Goal: Information Seeking & Learning: Learn about a topic

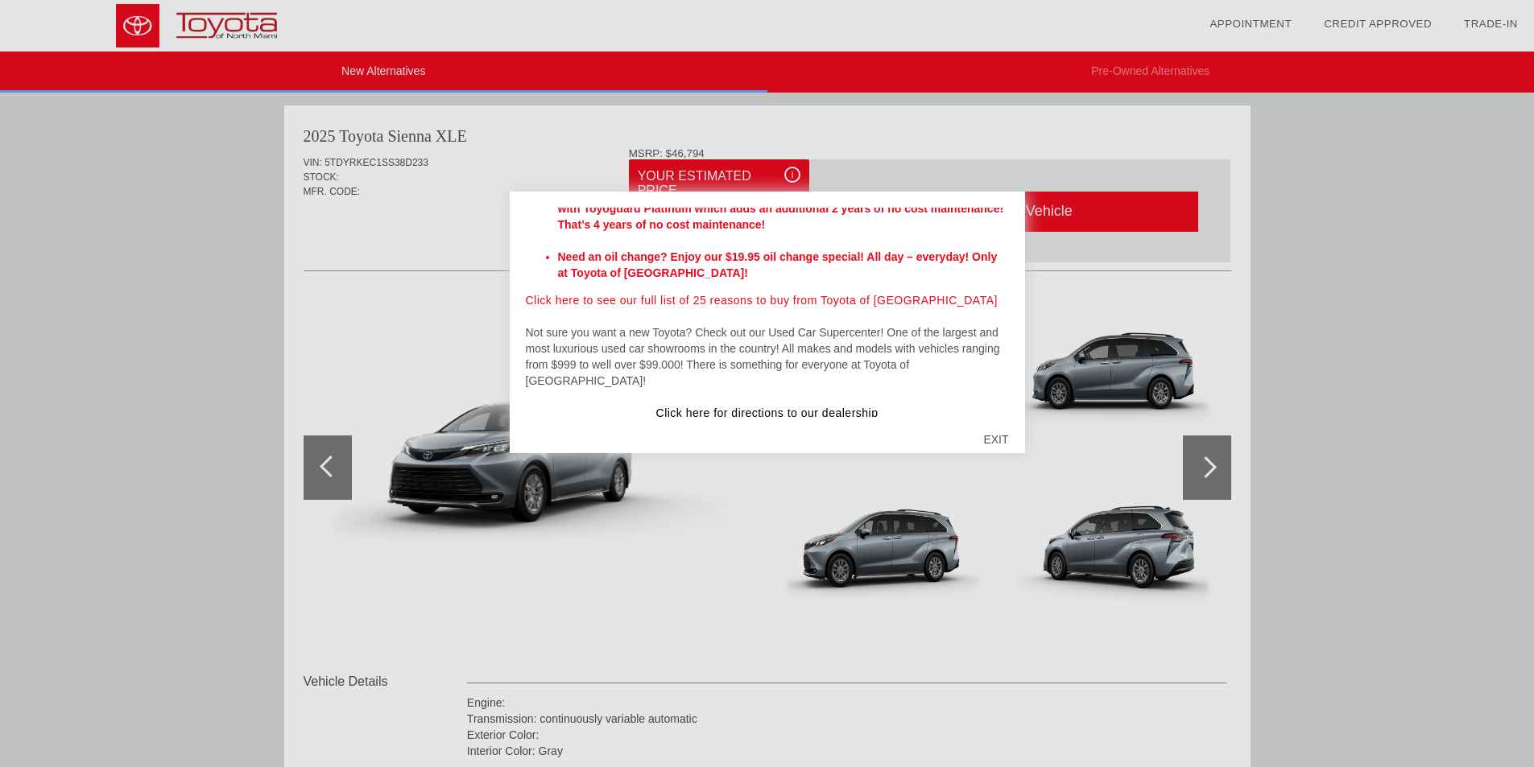
scroll to position [538, 0]
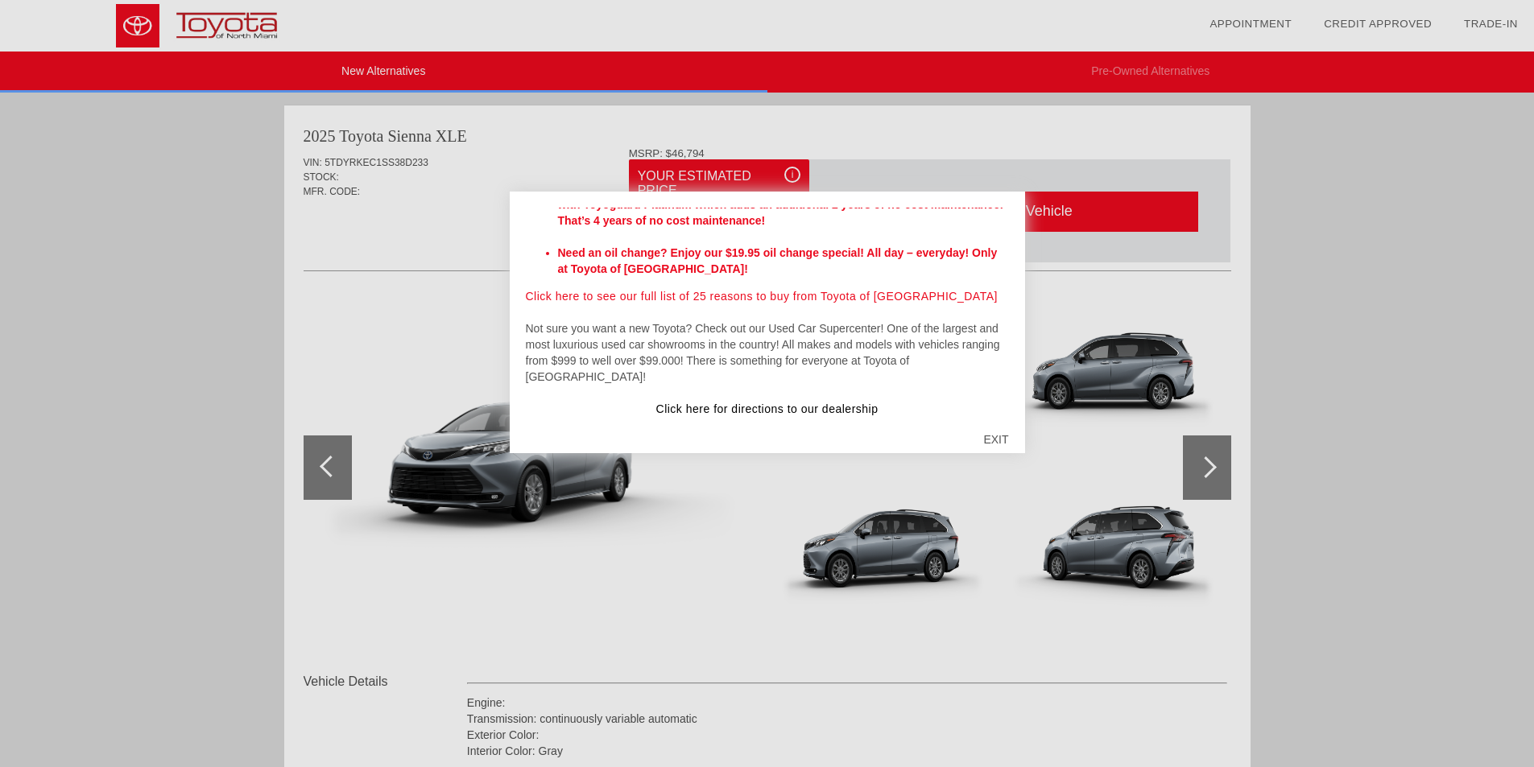
click at [991, 439] on div "EXIT" at bounding box center [995, 439] width 57 height 48
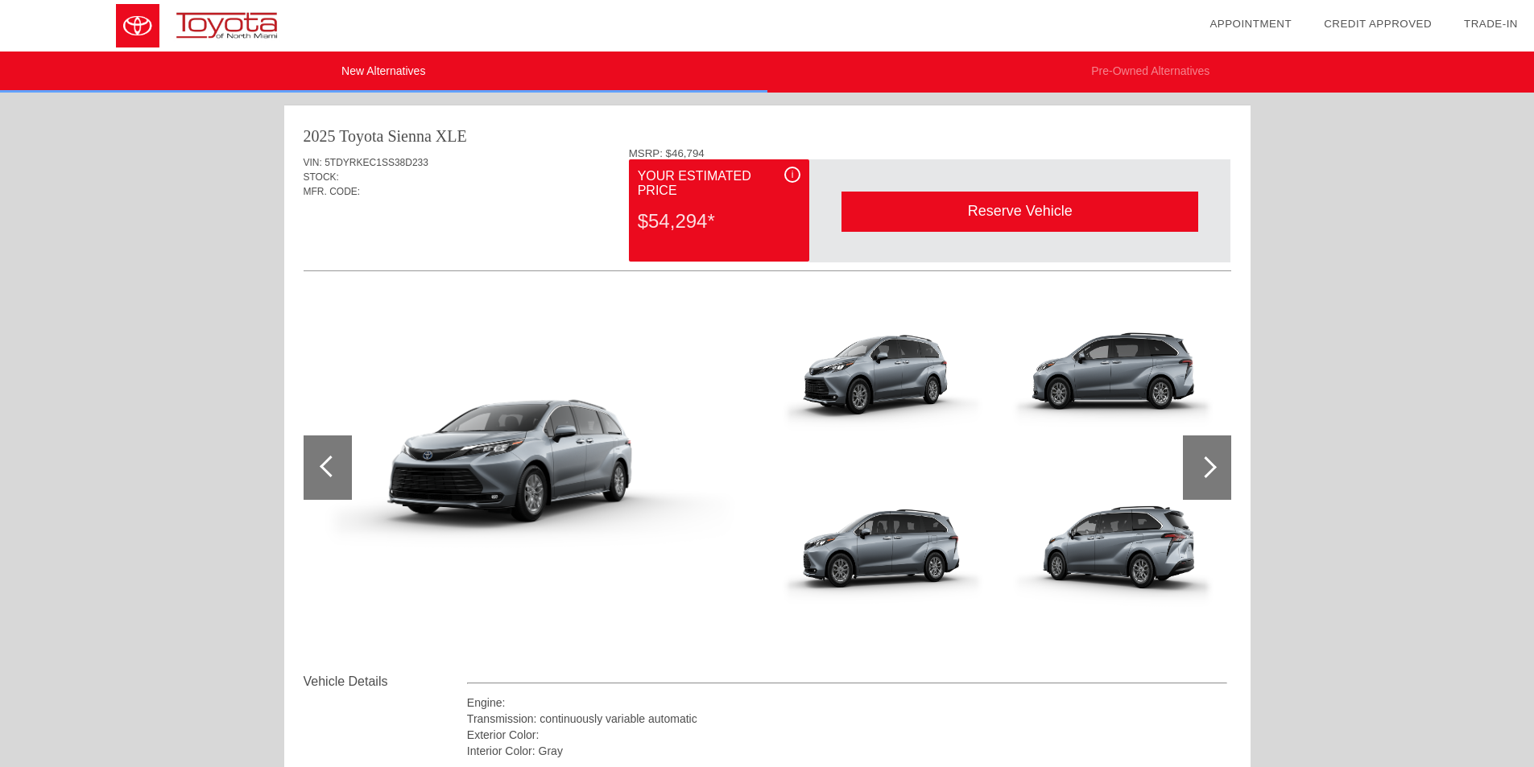
click at [1207, 469] on div at bounding box center [1206, 468] width 22 height 22
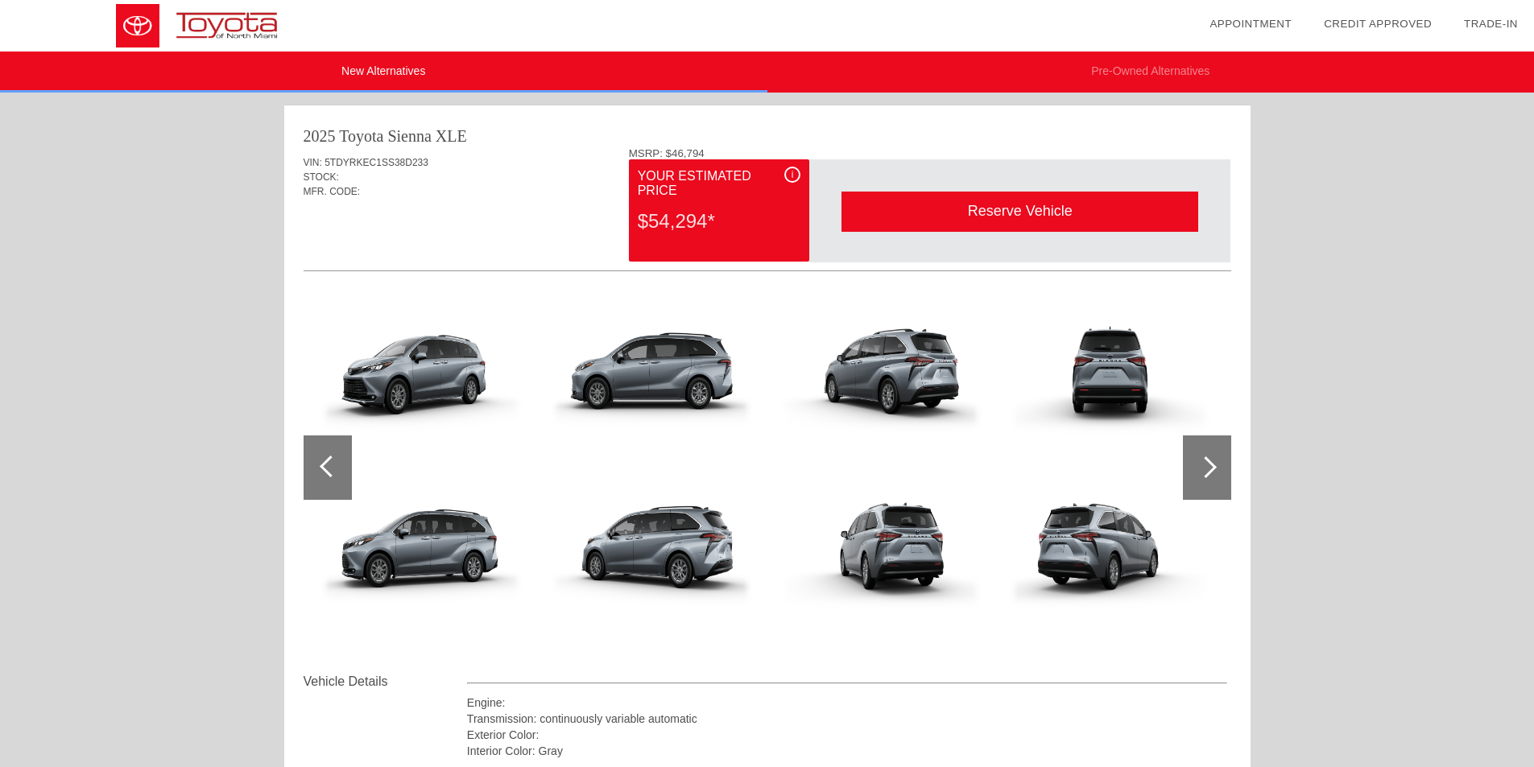
click at [1207, 469] on div at bounding box center [1206, 468] width 22 height 22
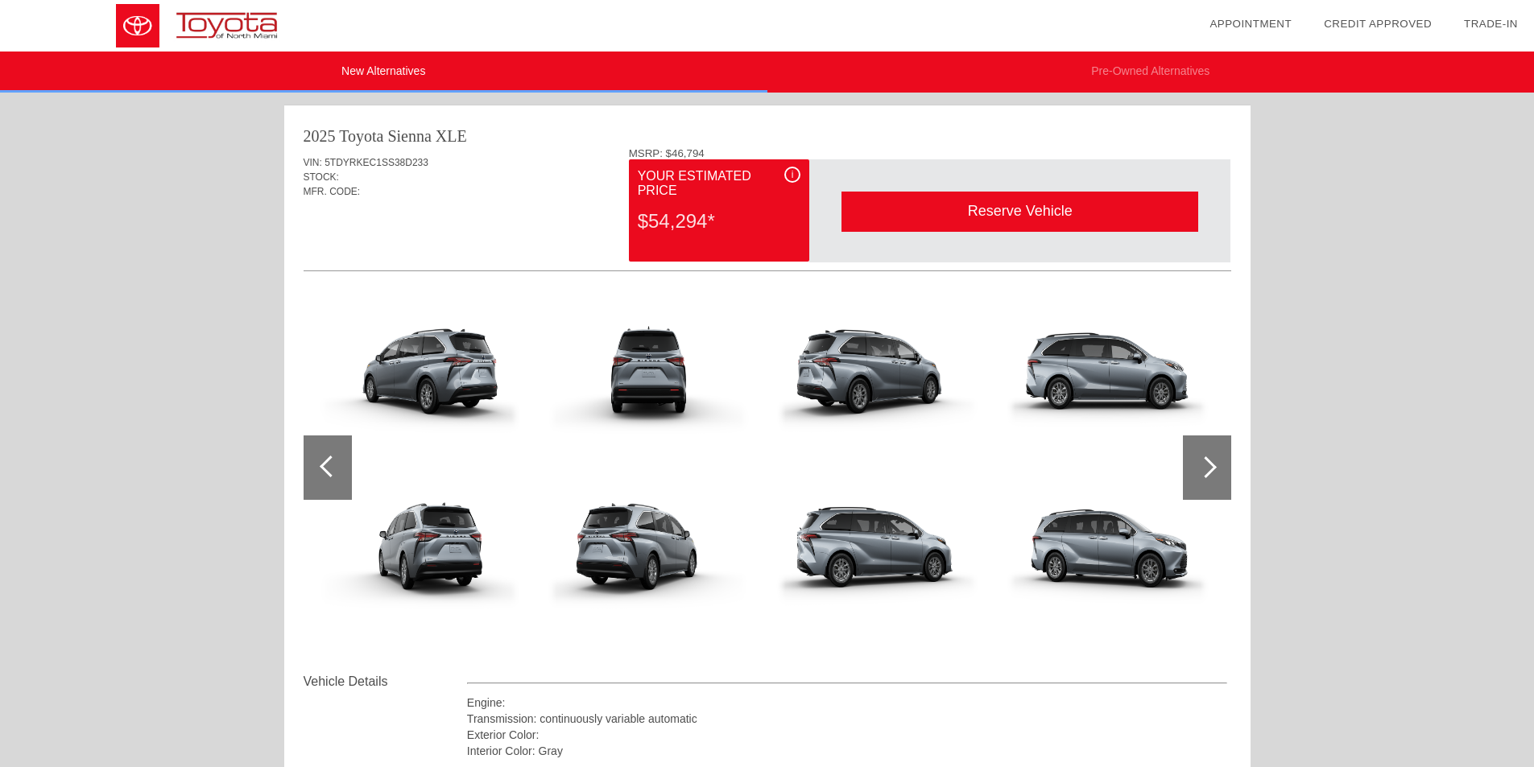
click at [1207, 469] on div at bounding box center [1206, 468] width 22 height 22
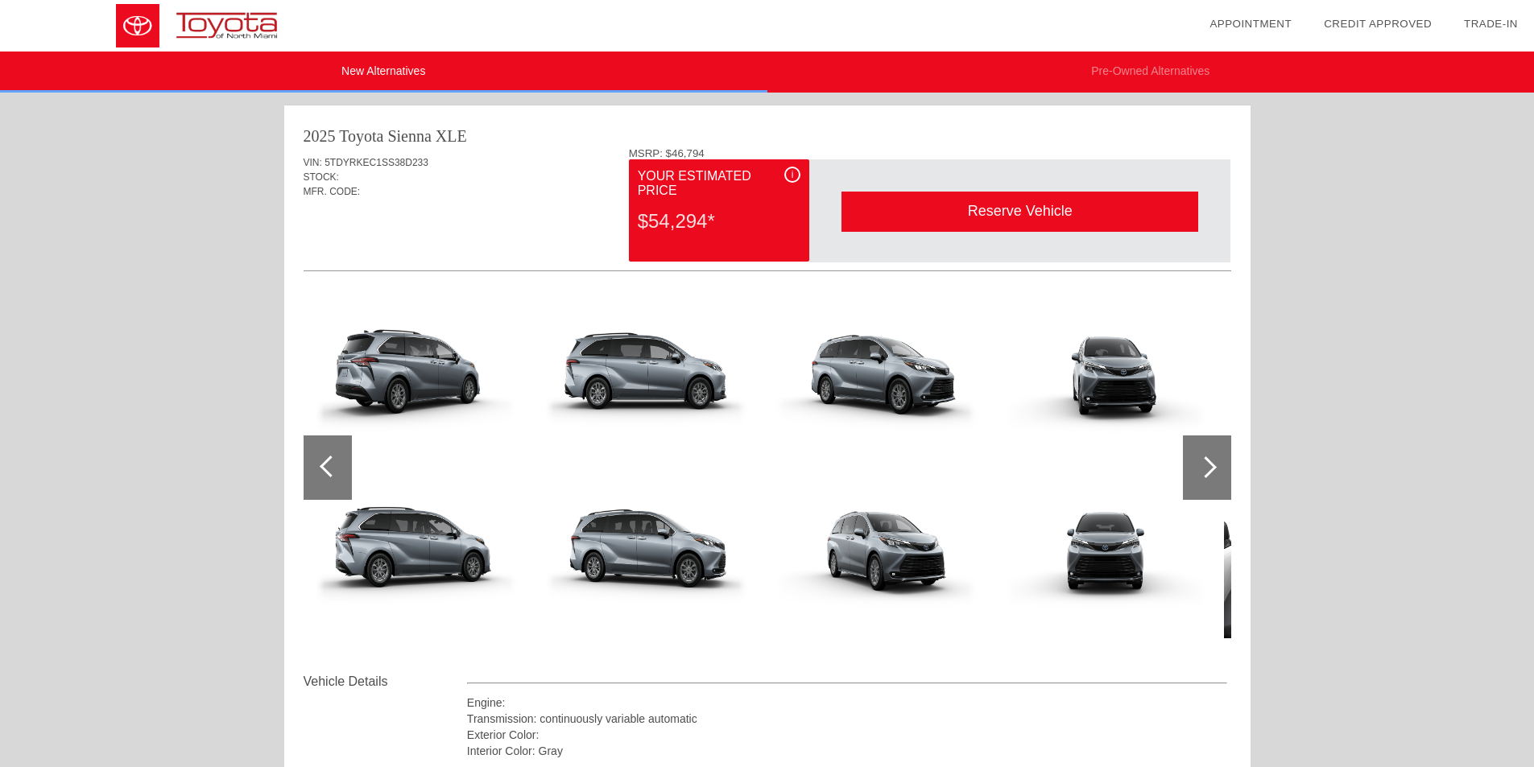
click at [1207, 469] on div at bounding box center [1206, 468] width 22 height 22
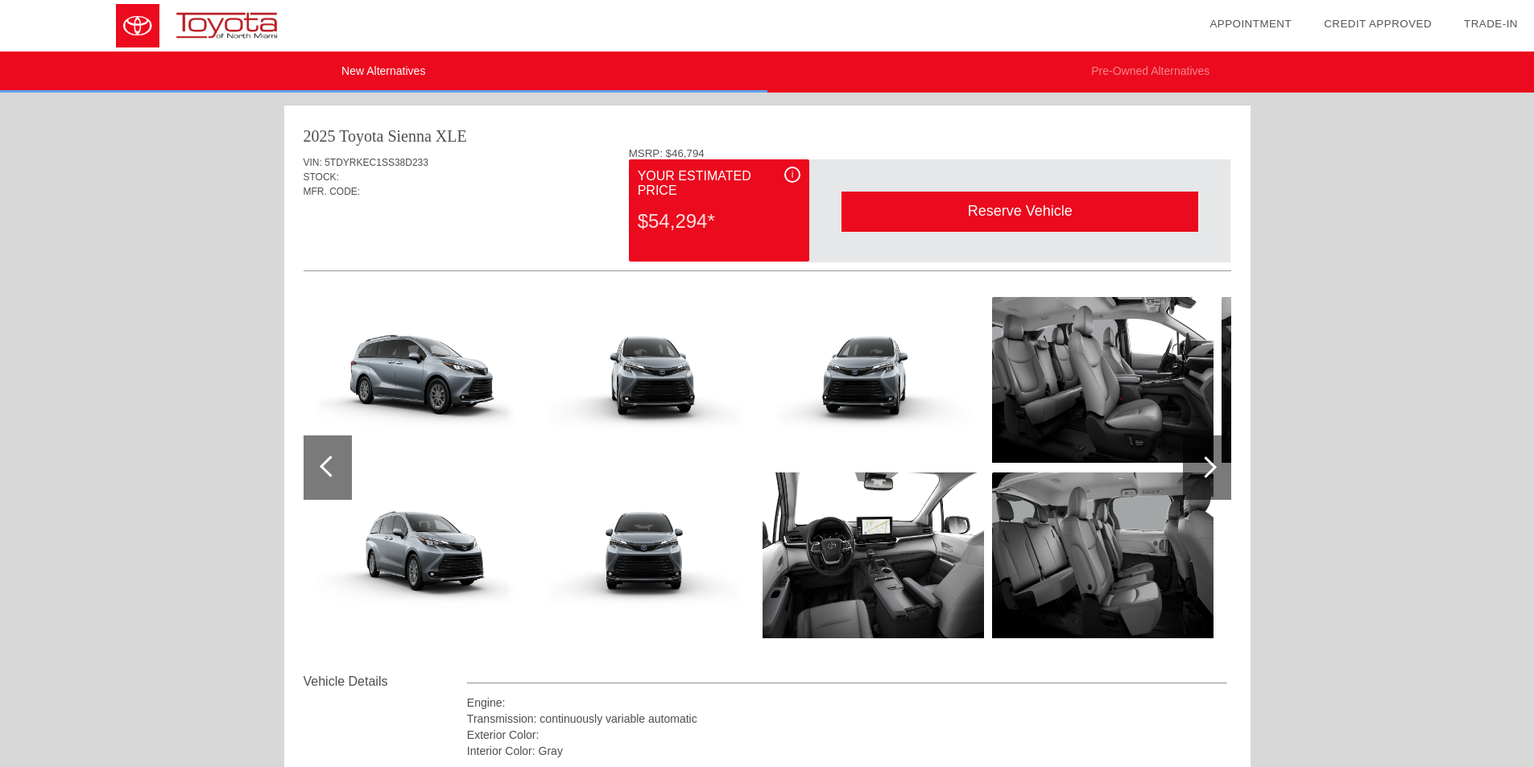
click at [1207, 469] on div at bounding box center [1206, 468] width 22 height 22
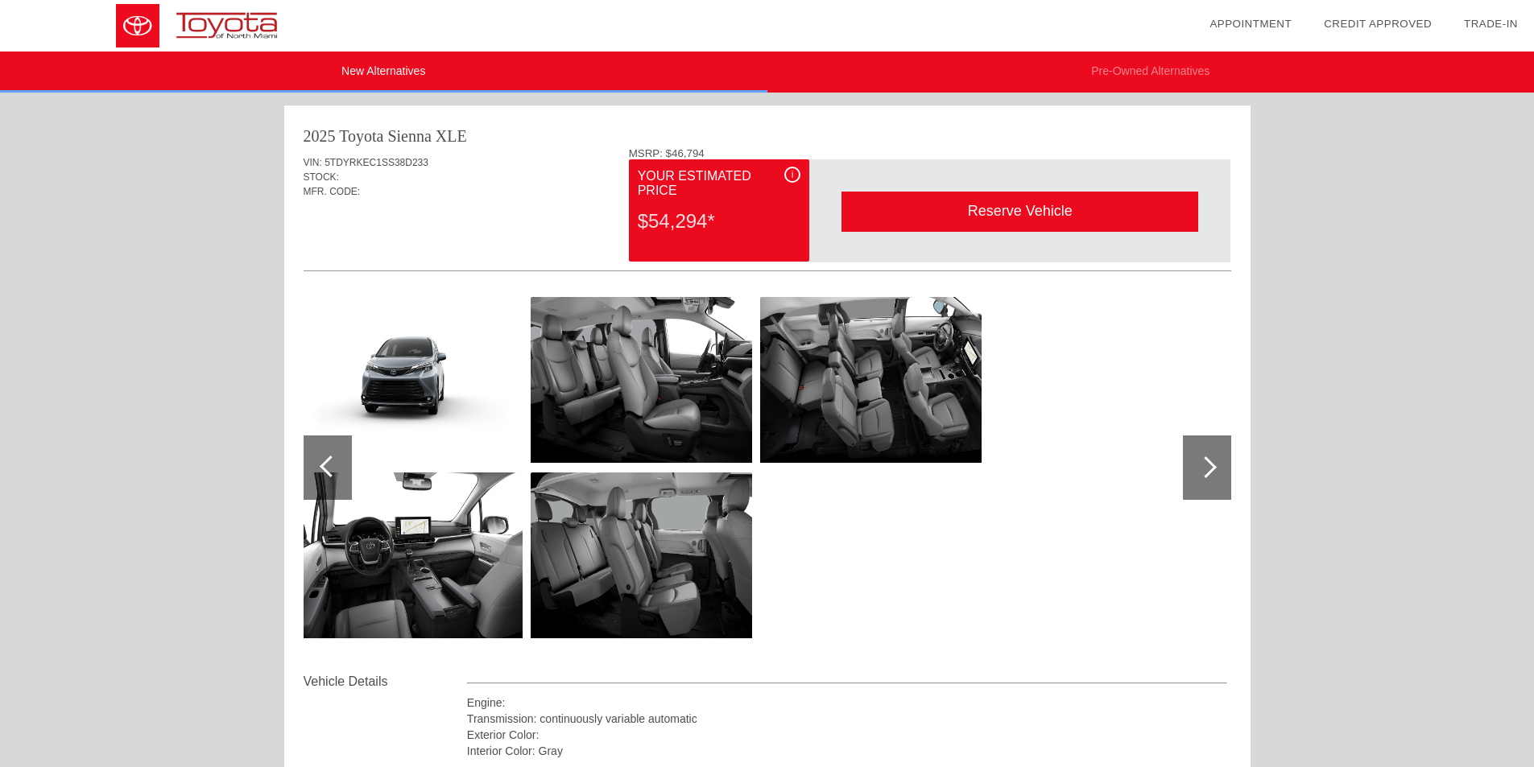
click at [1207, 469] on div at bounding box center [1206, 468] width 22 height 22
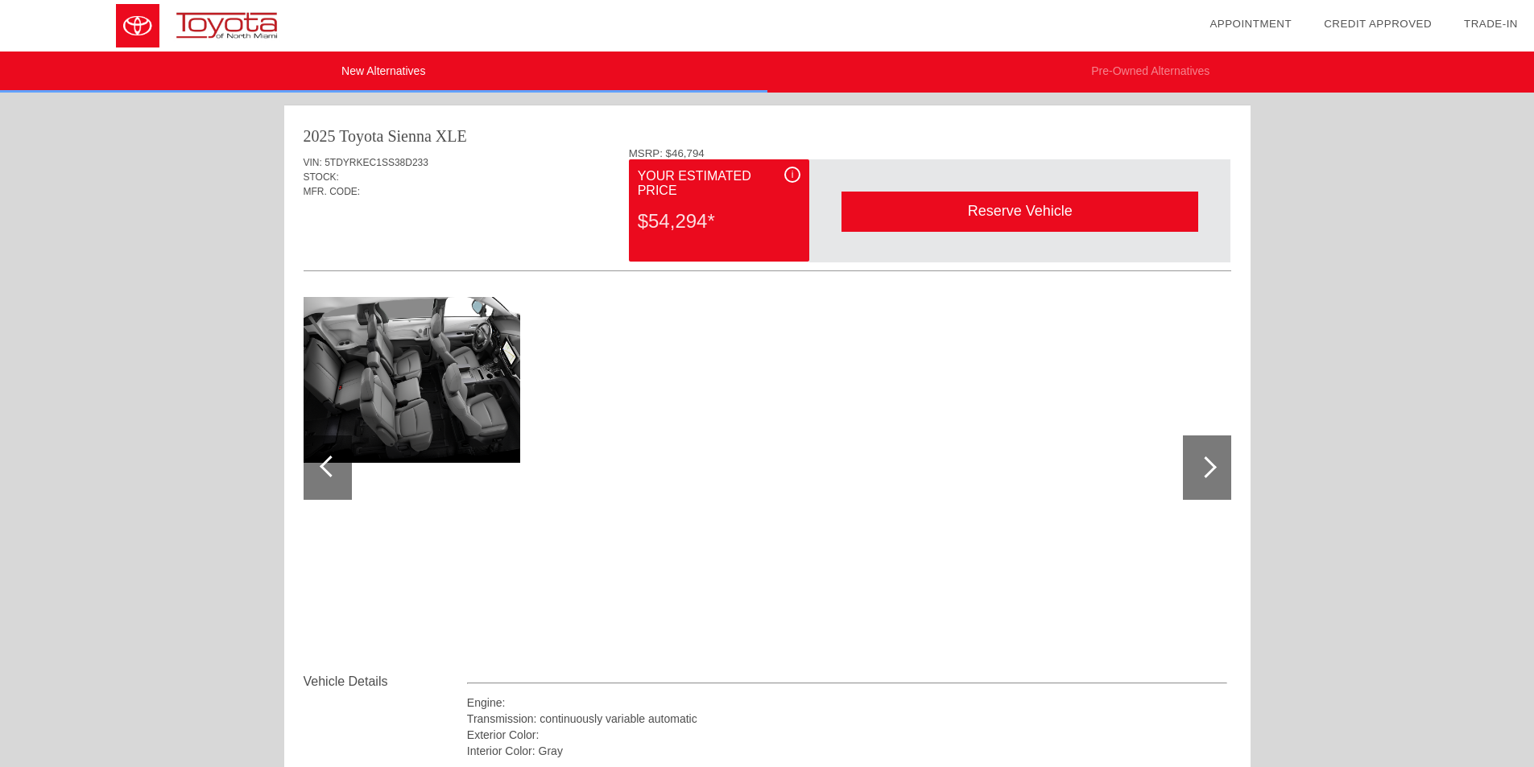
click at [1207, 469] on div at bounding box center [1206, 468] width 22 height 22
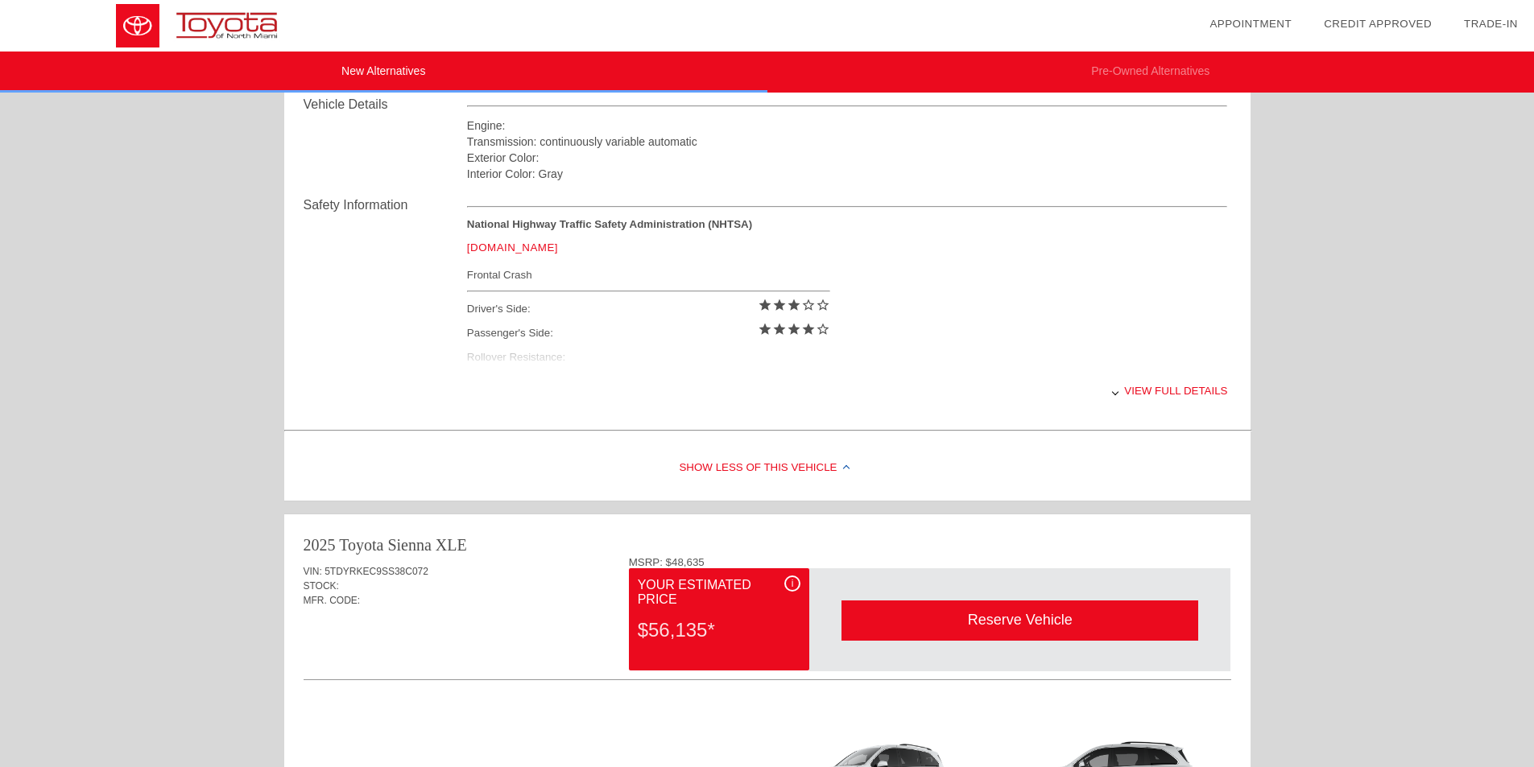
scroll to position [644, 0]
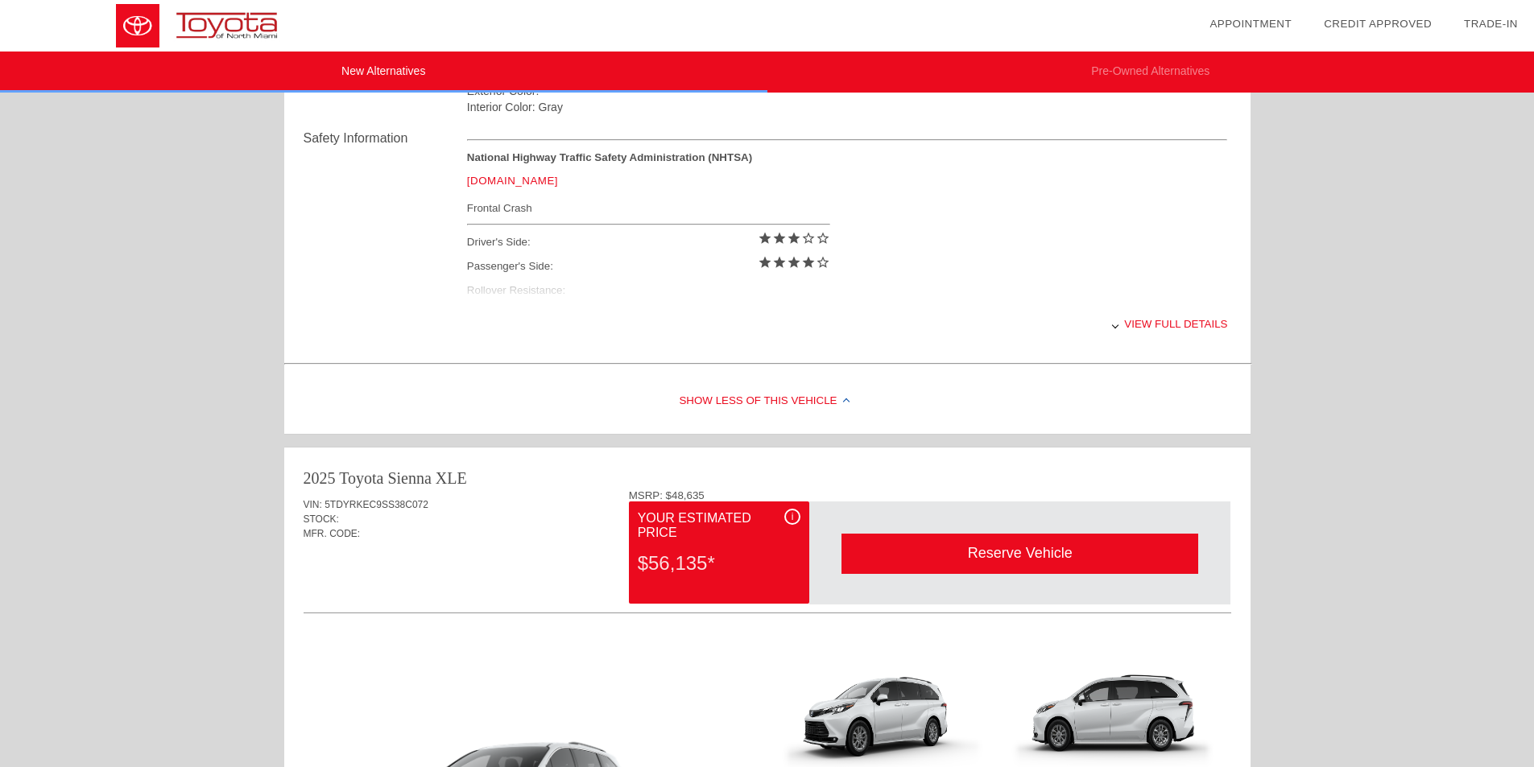
click at [1175, 323] on div "View full details" at bounding box center [847, 323] width 761 height 39
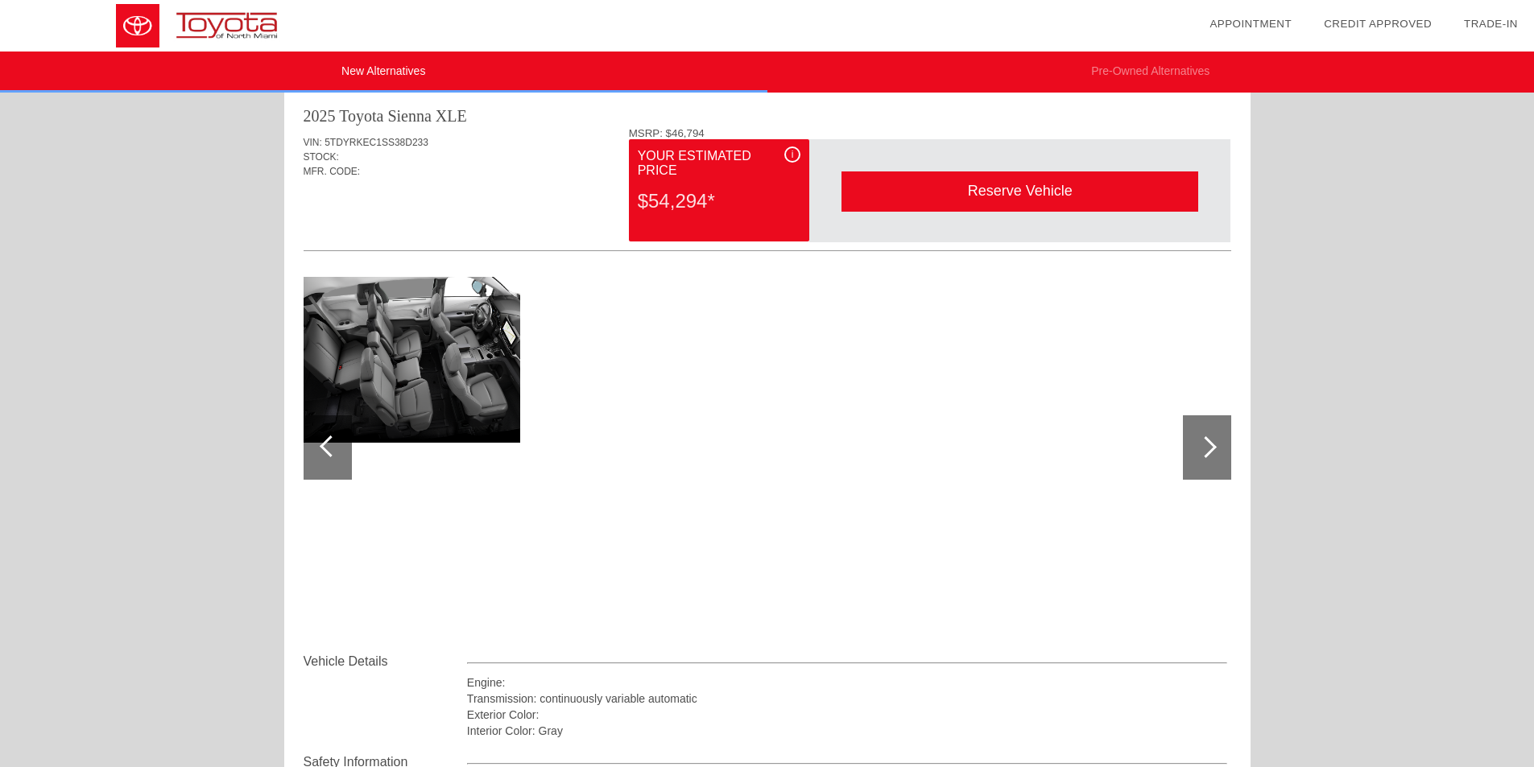
scroll to position [0, 0]
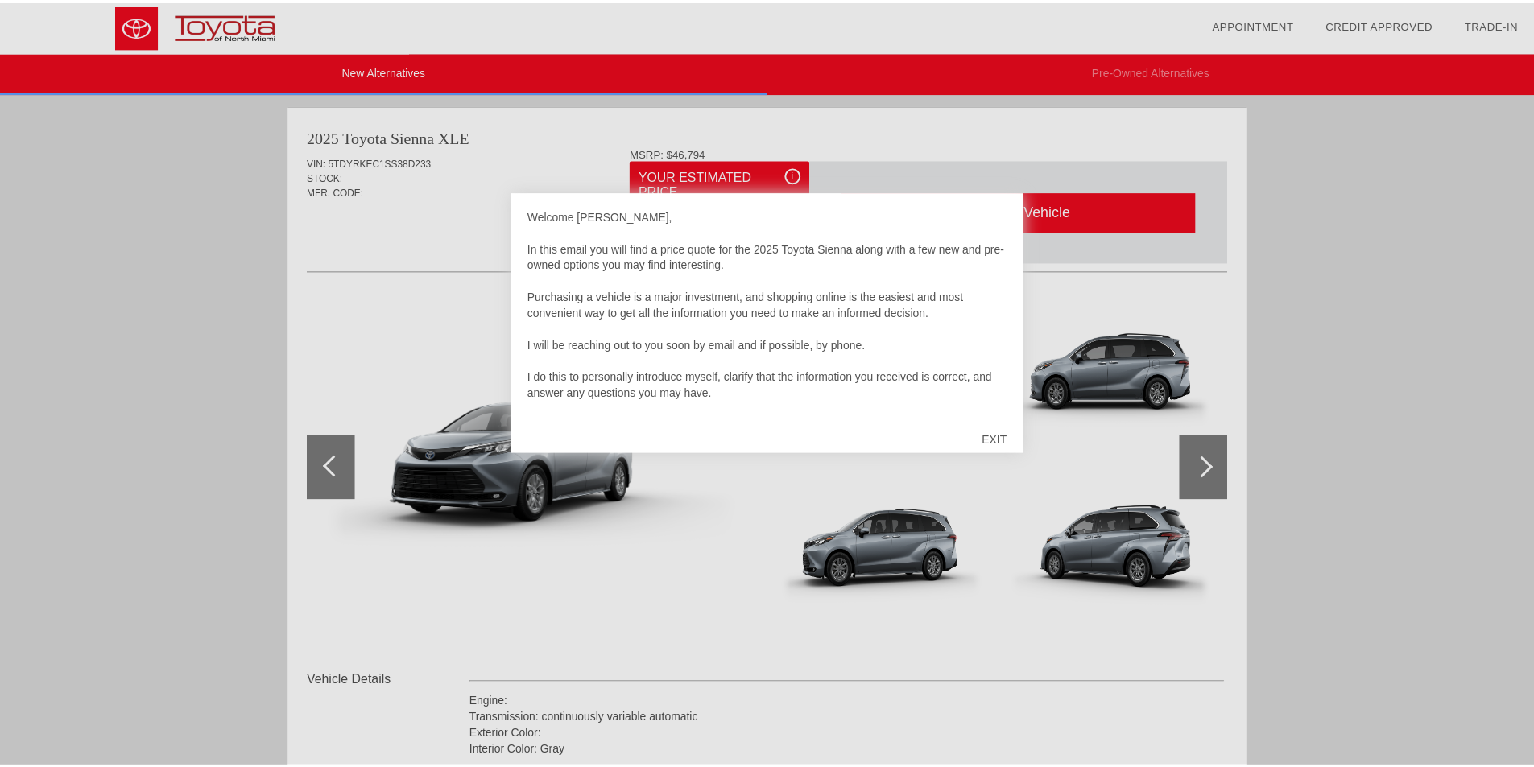
scroll to position [991, 0]
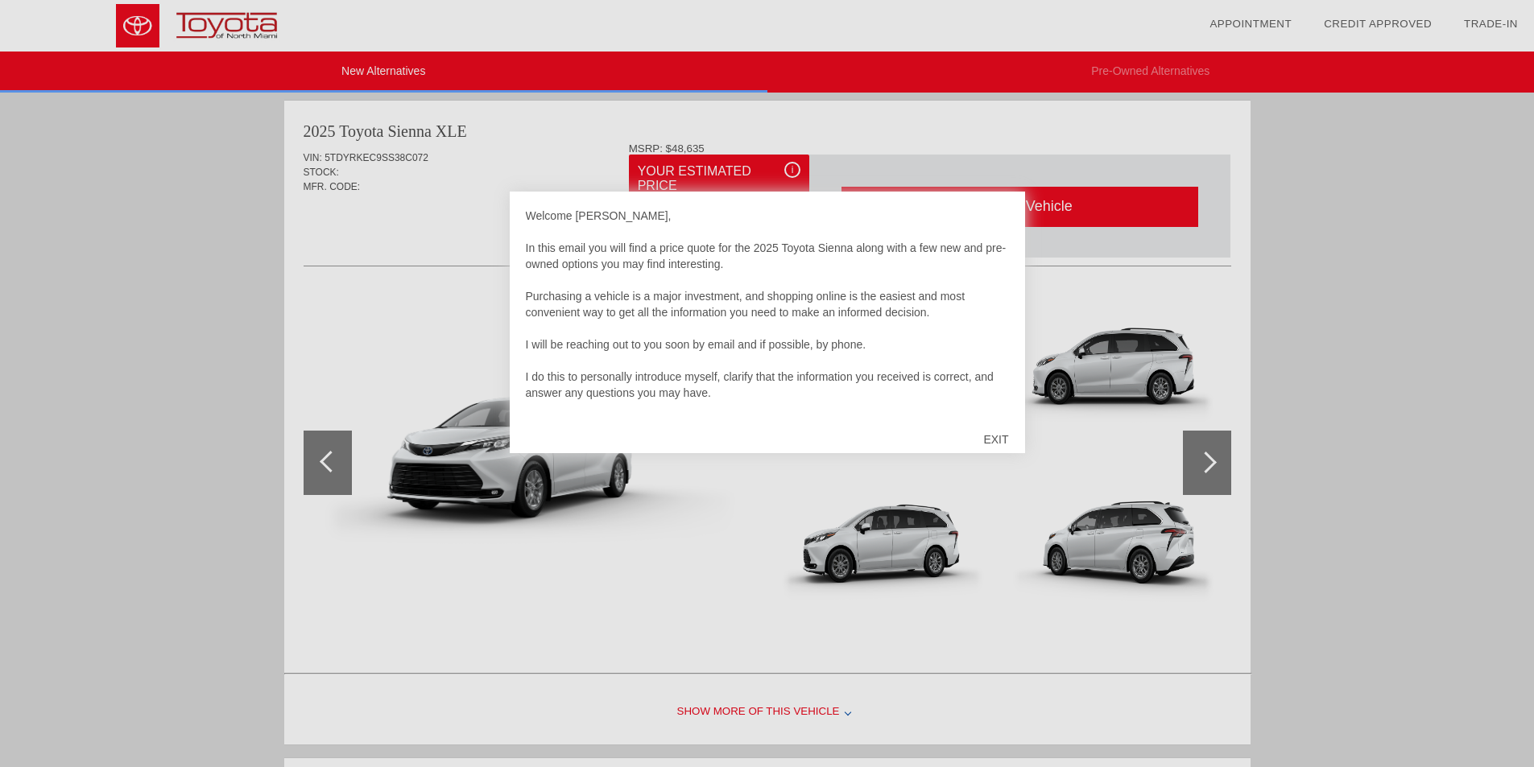
click at [988, 436] on div "EXIT" at bounding box center [995, 439] width 57 height 48
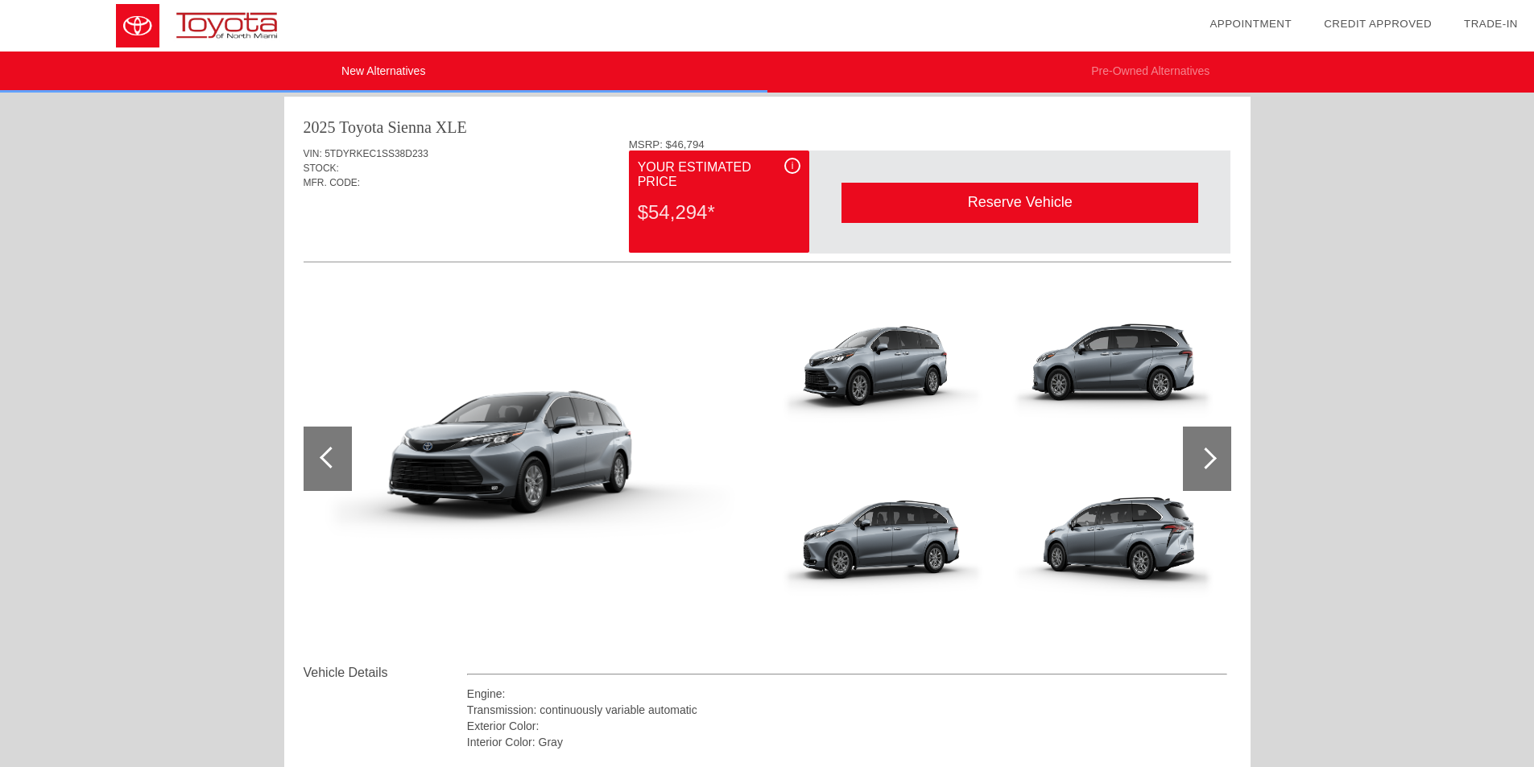
scroll to position [0, 0]
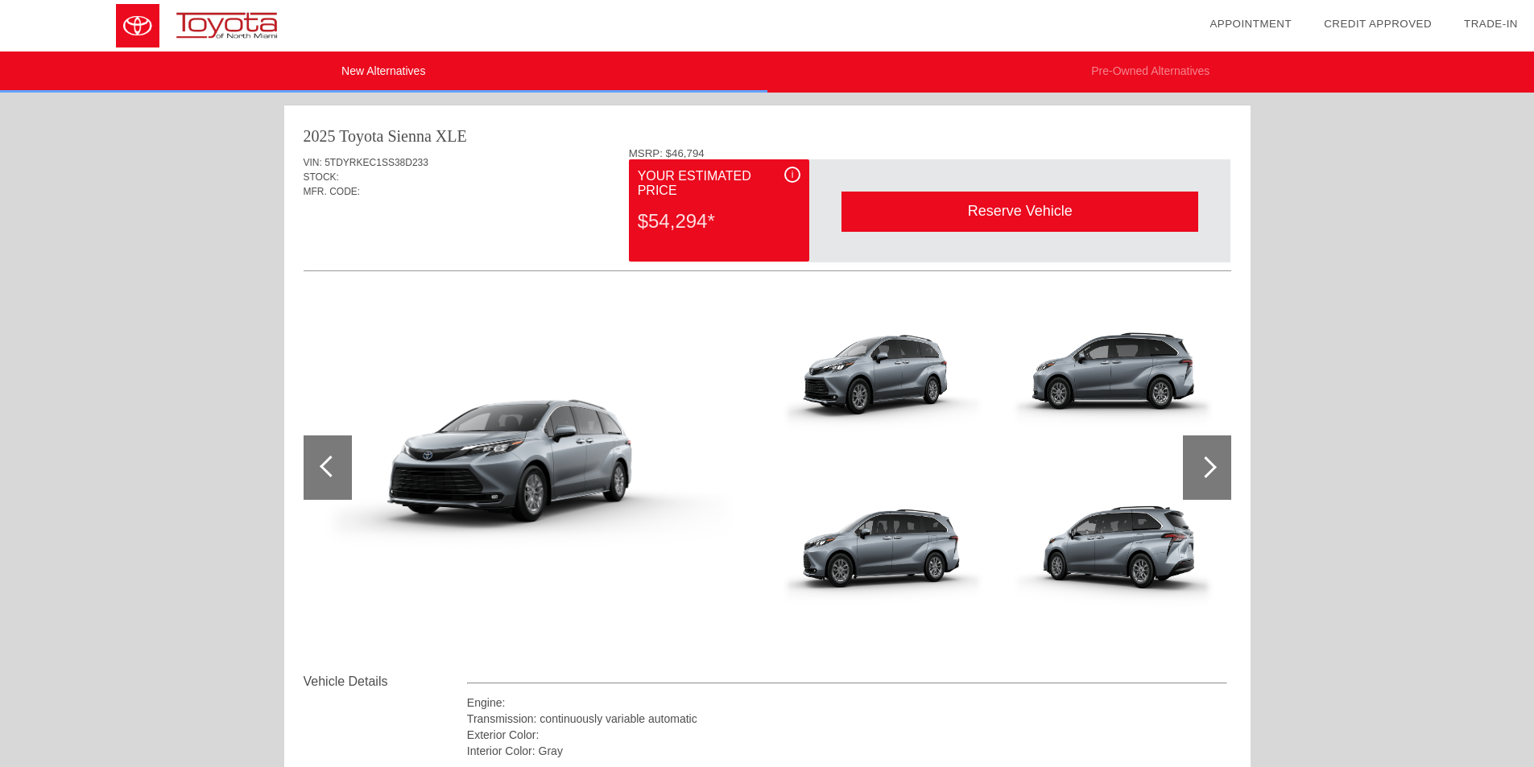
click at [181, 14] on img at bounding box center [206, 26] width 412 height 52
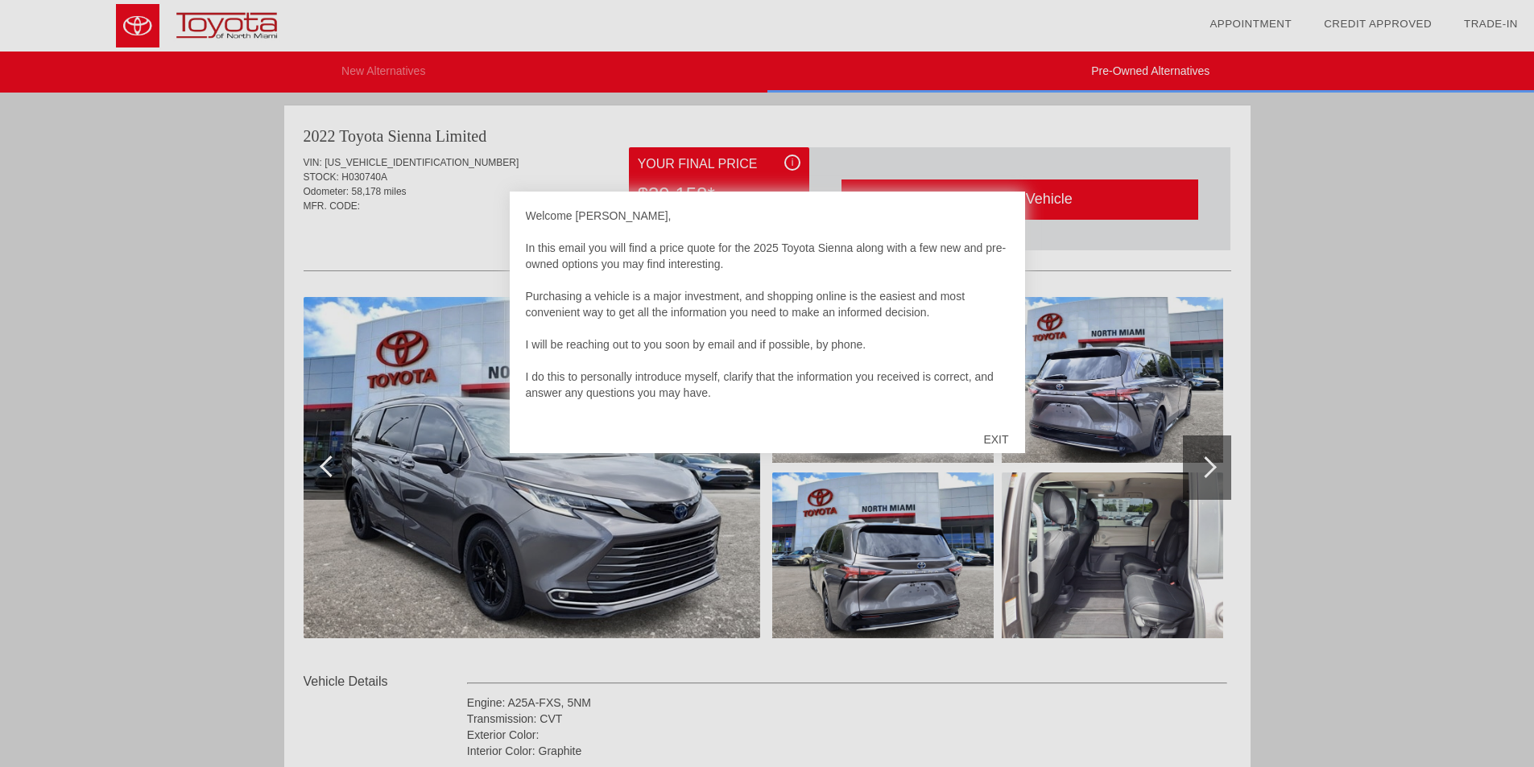
scroll to position [991, 0]
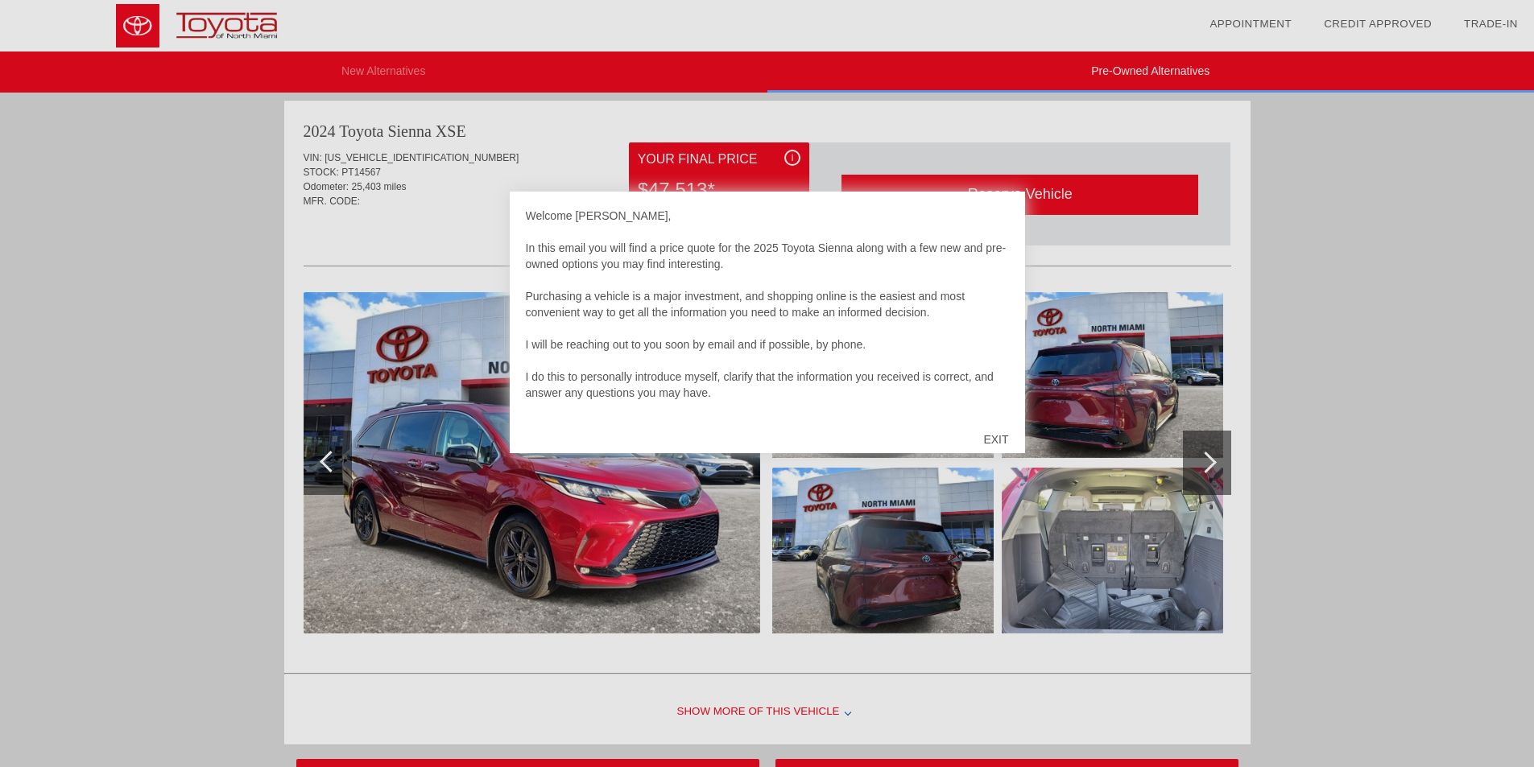
click at [991, 439] on div "EXIT" at bounding box center [995, 439] width 57 height 48
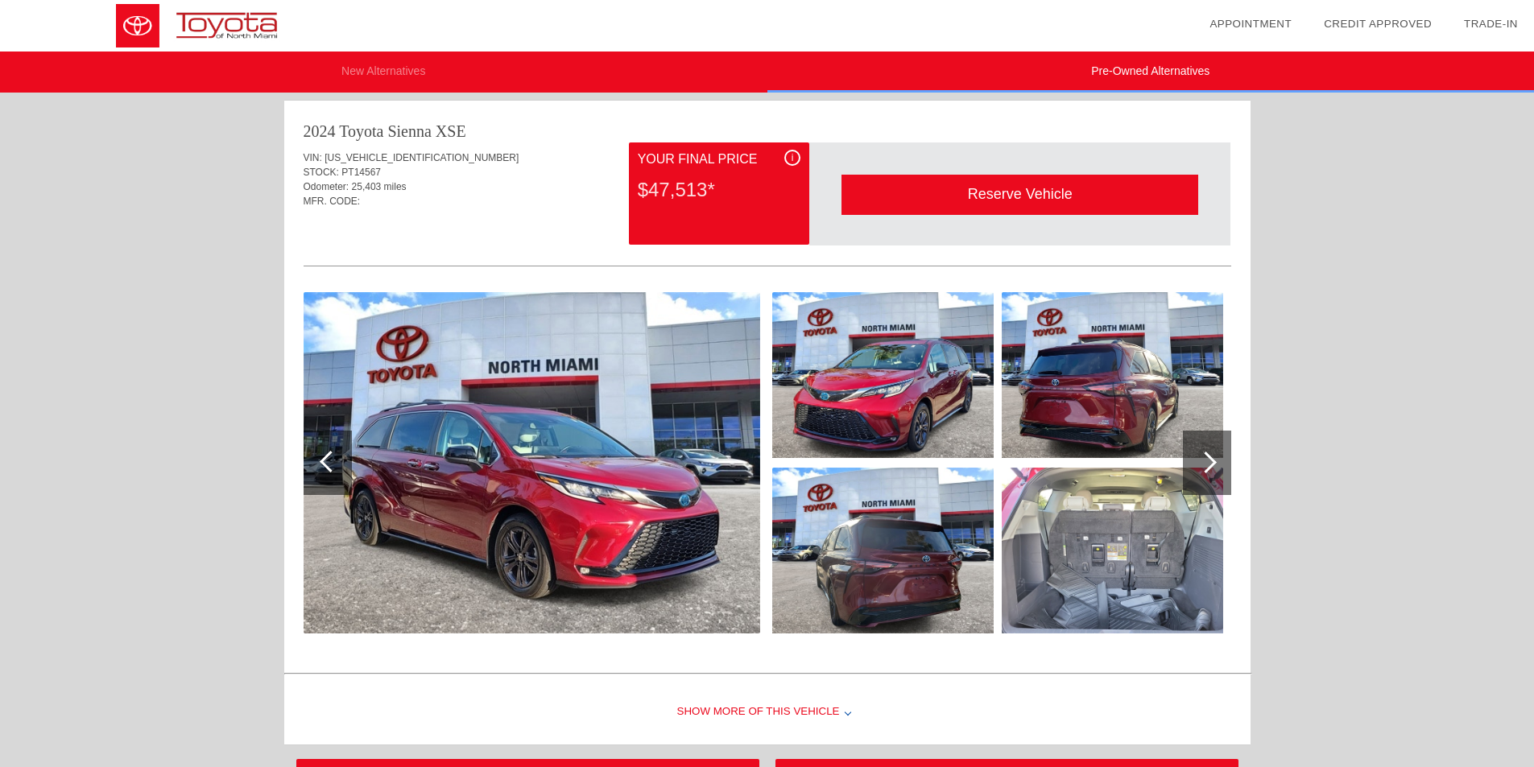
click at [1213, 457] on div at bounding box center [1207, 463] width 48 height 64
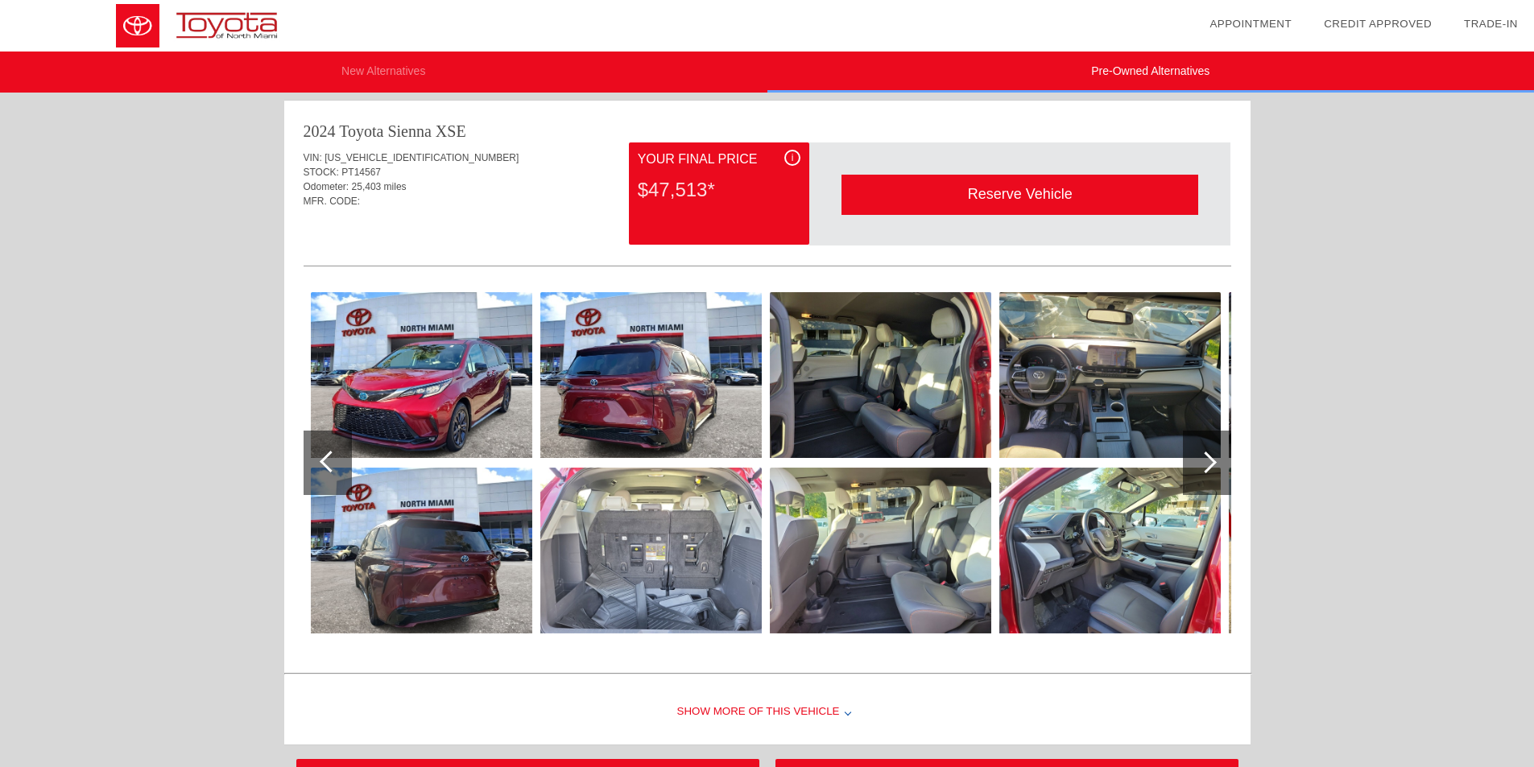
click at [1213, 457] on div at bounding box center [1207, 463] width 48 height 64
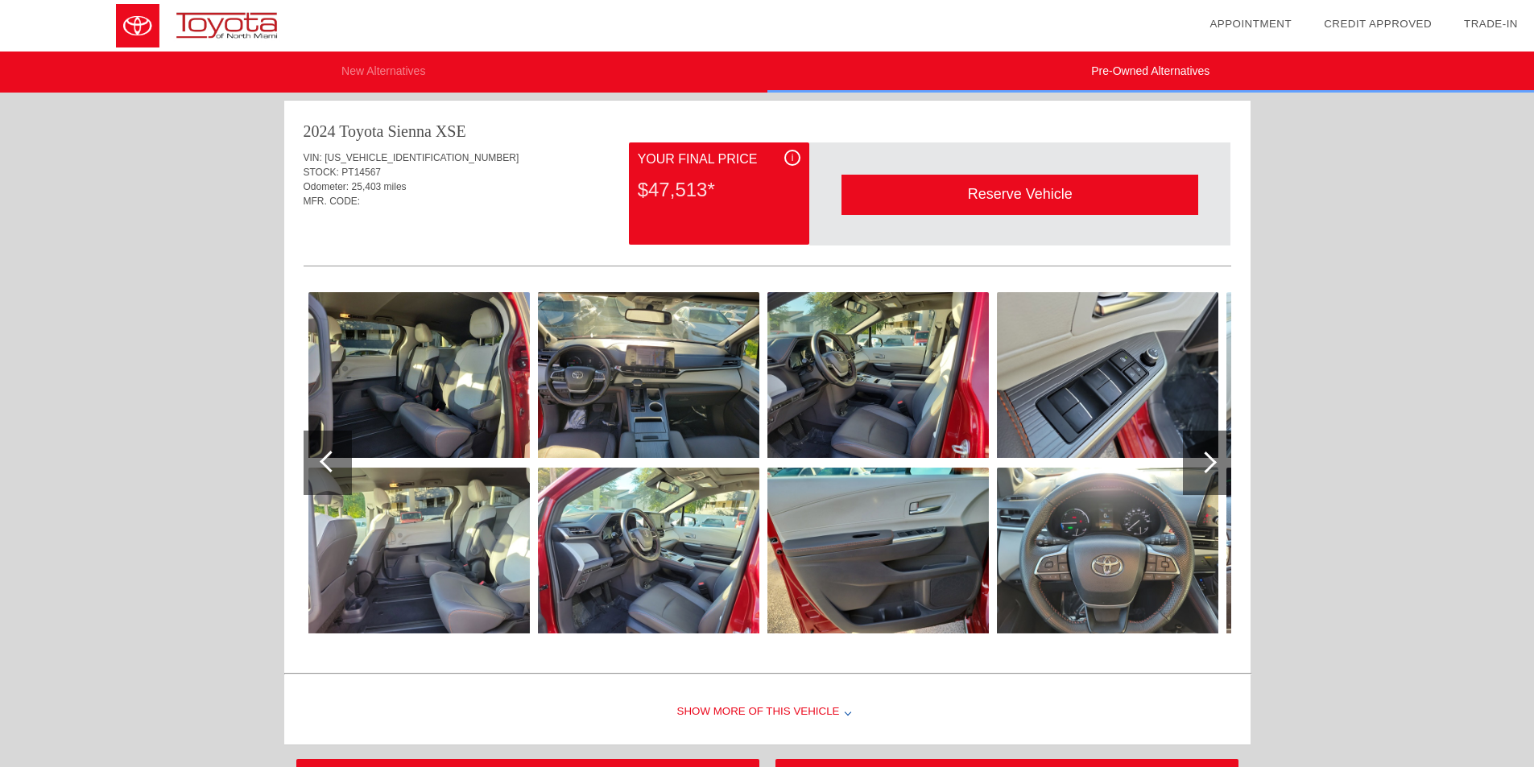
click at [1213, 457] on div at bounding box center [1207, 463] width 48 height 64
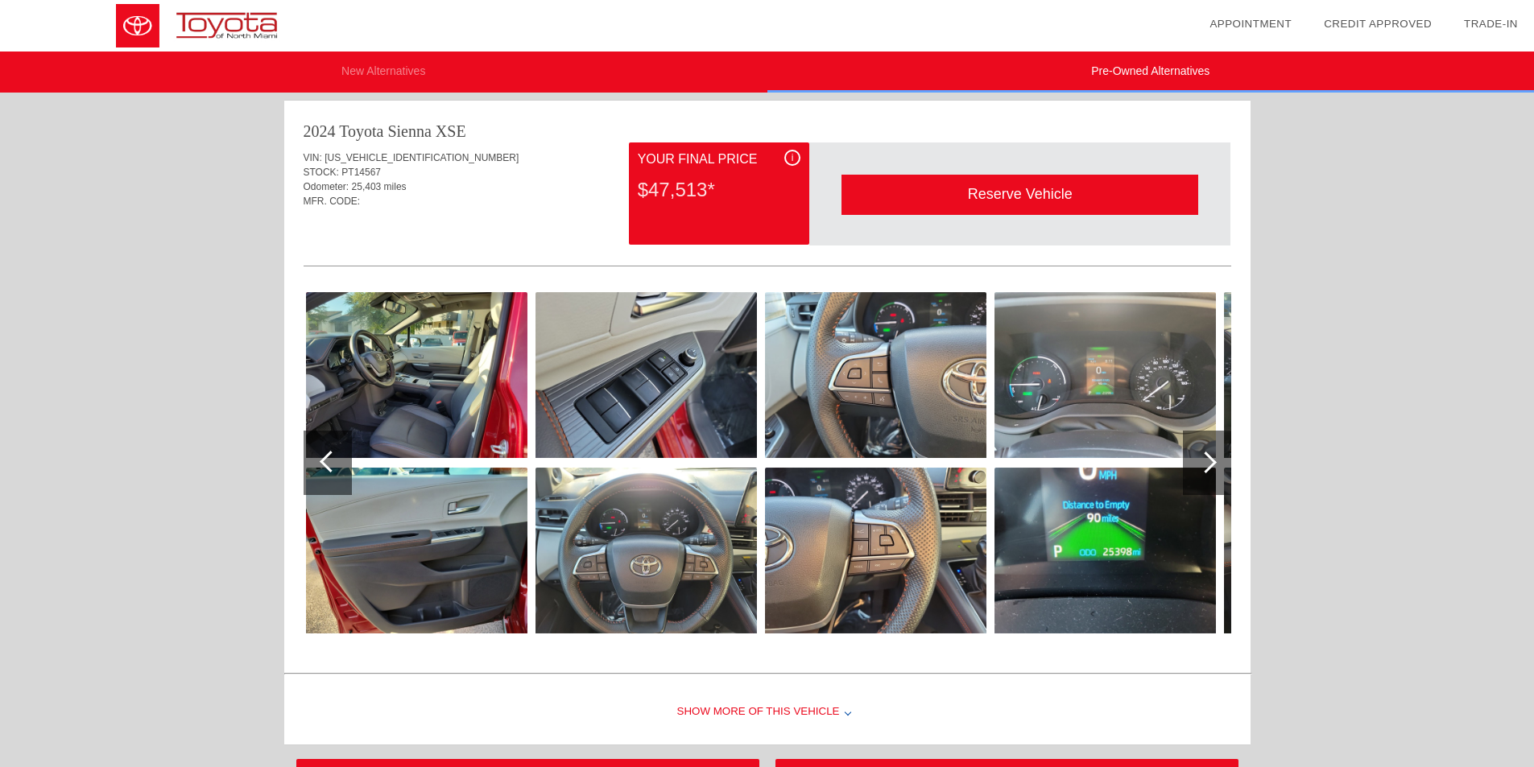
click at [1213, 457] on div at bounding box center [1207, 463] width 48 height 64
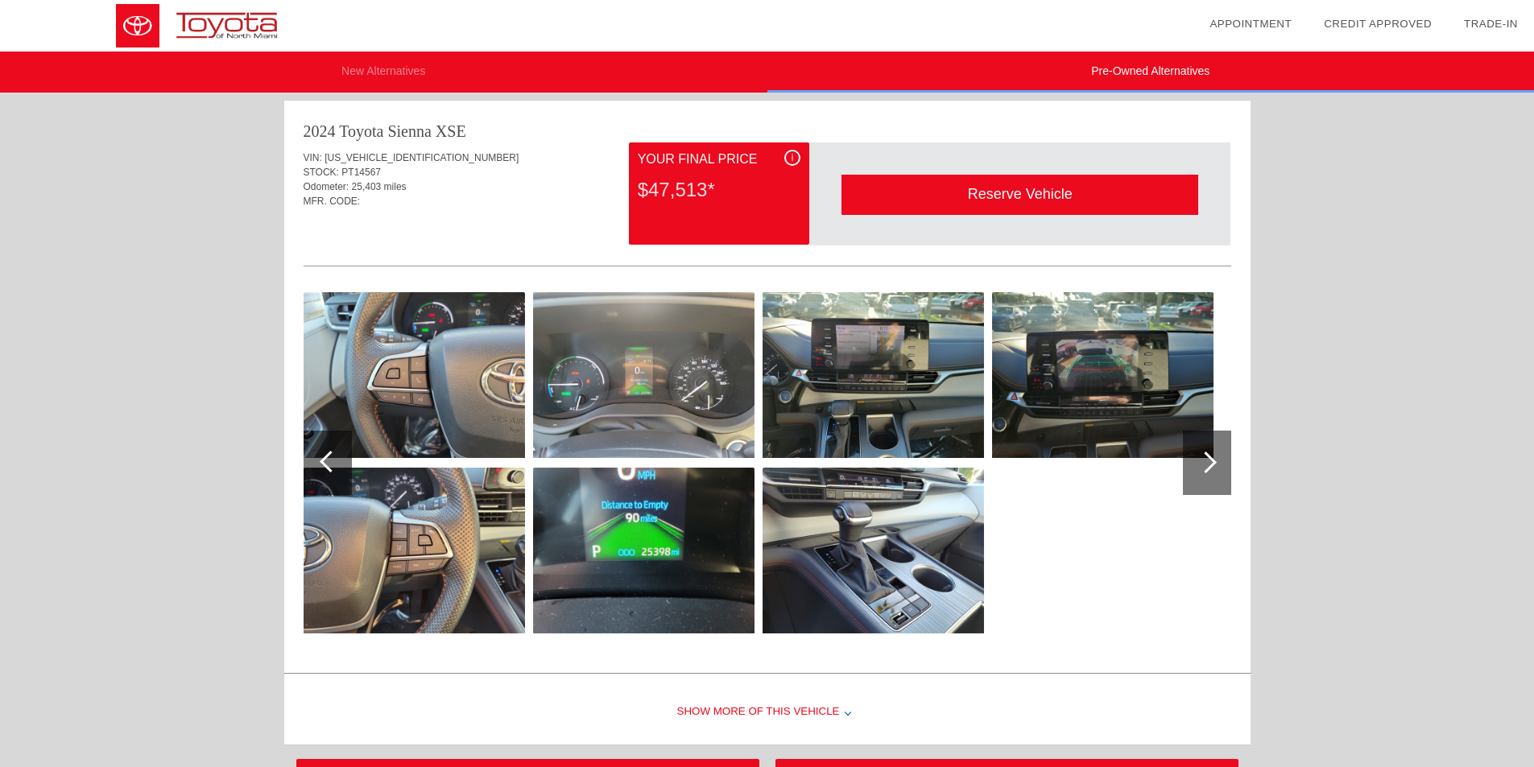
click at [1213, 457] on div at bounding box center [1207, 463] width 48 height 64
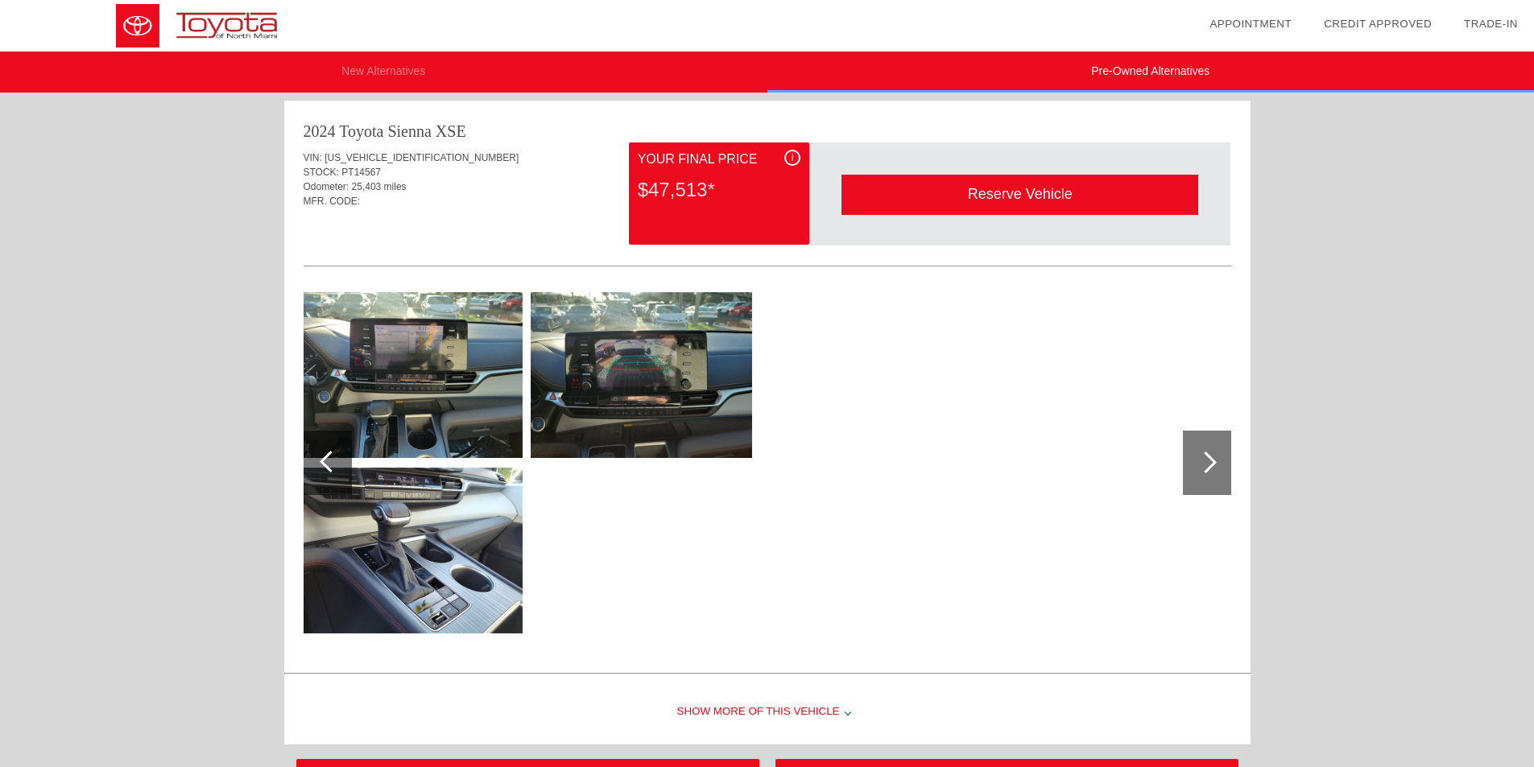
click at [1213, 457] on div at bounding box center [1207, 463] width 48 height 64
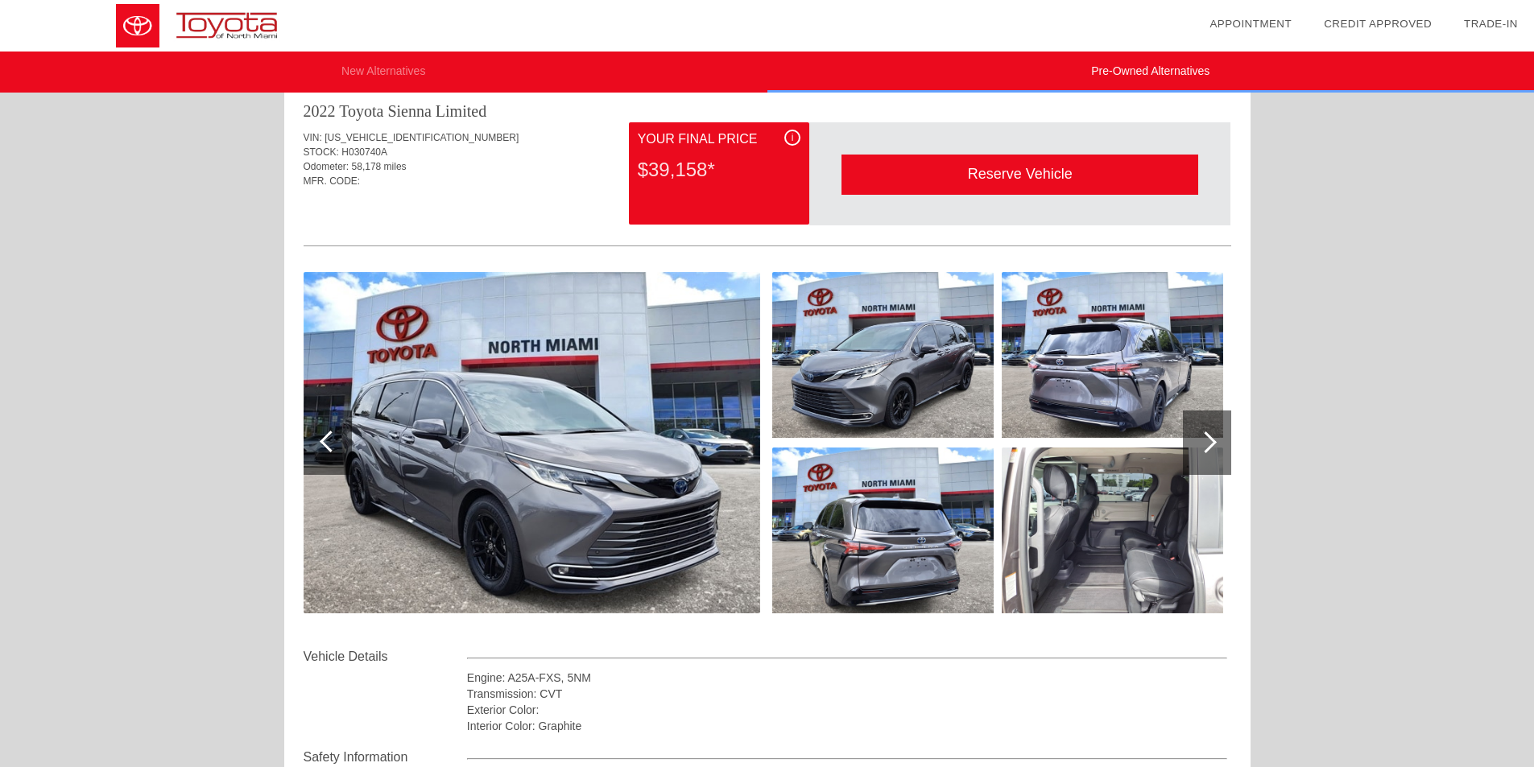
scroll to position [0, 0]
